Goal: Information Seeking & Learning: Learn about a topic

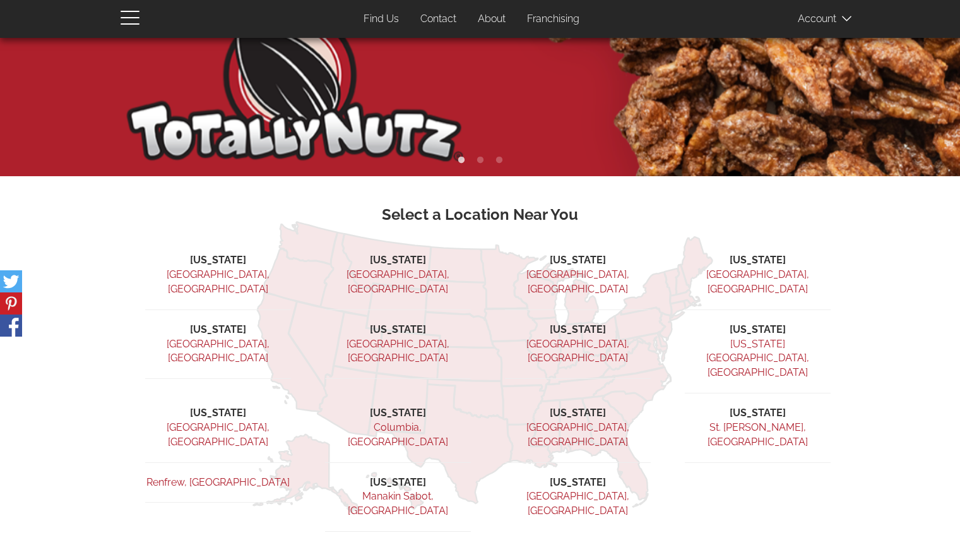
scroll to position [201, 0]
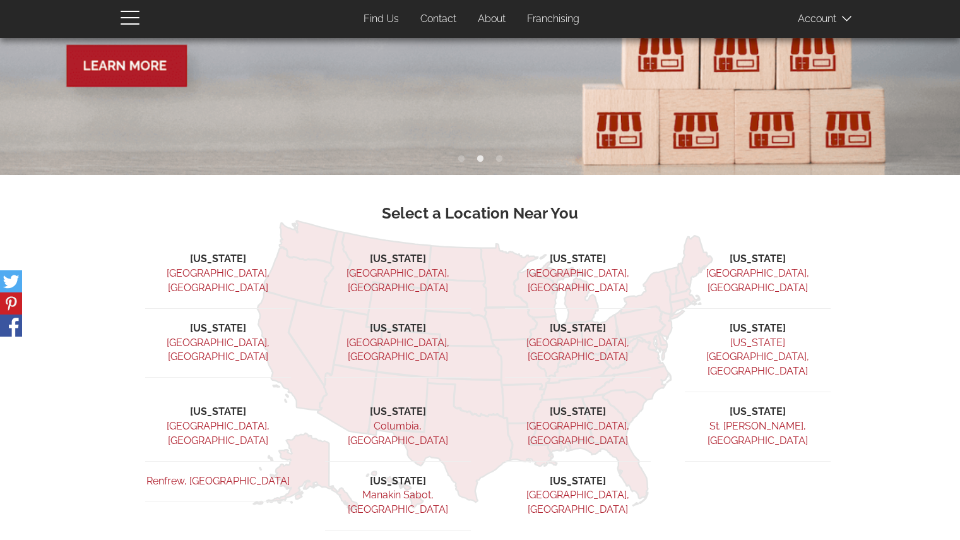
click at [602, 337] on link "Ridgefield, NJ" at bounding box center [578, 350] width 103 height 27
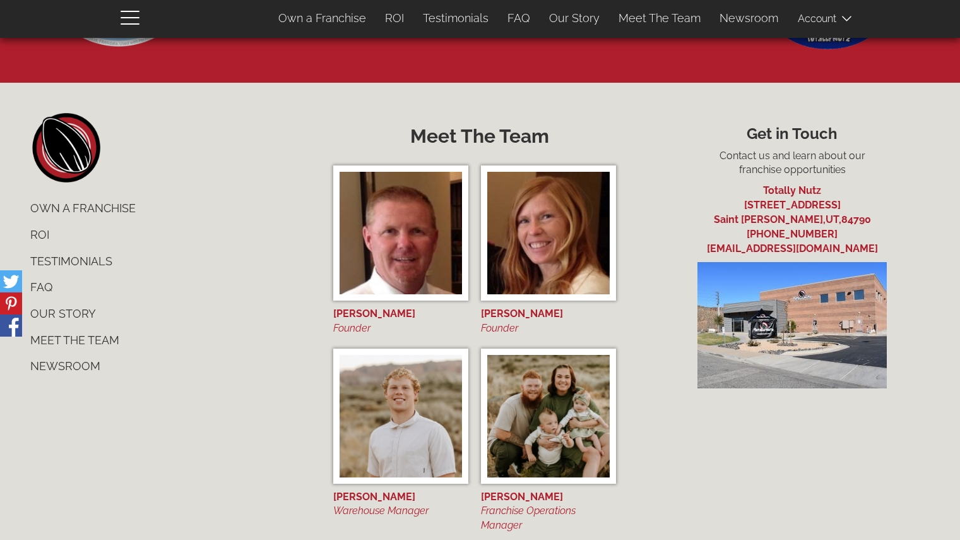
scroll to position [4852, 0]
